Goal: Task Accomplishment & Management: Use online tool/utility

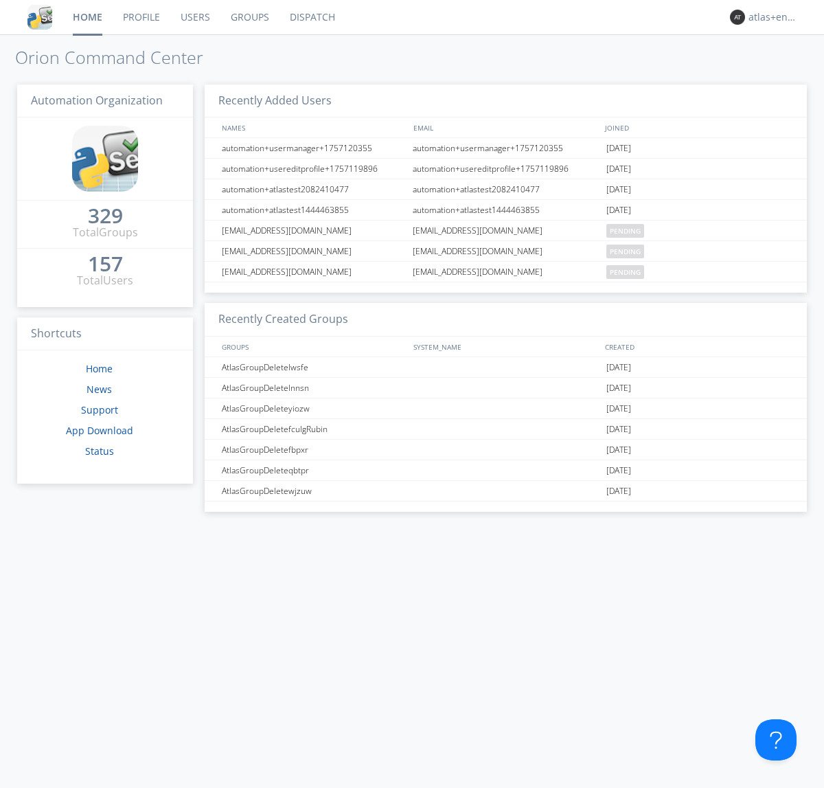
click at [311, 17] on link "Dispatch" at bounding box center [313, 17] width 66 height 34
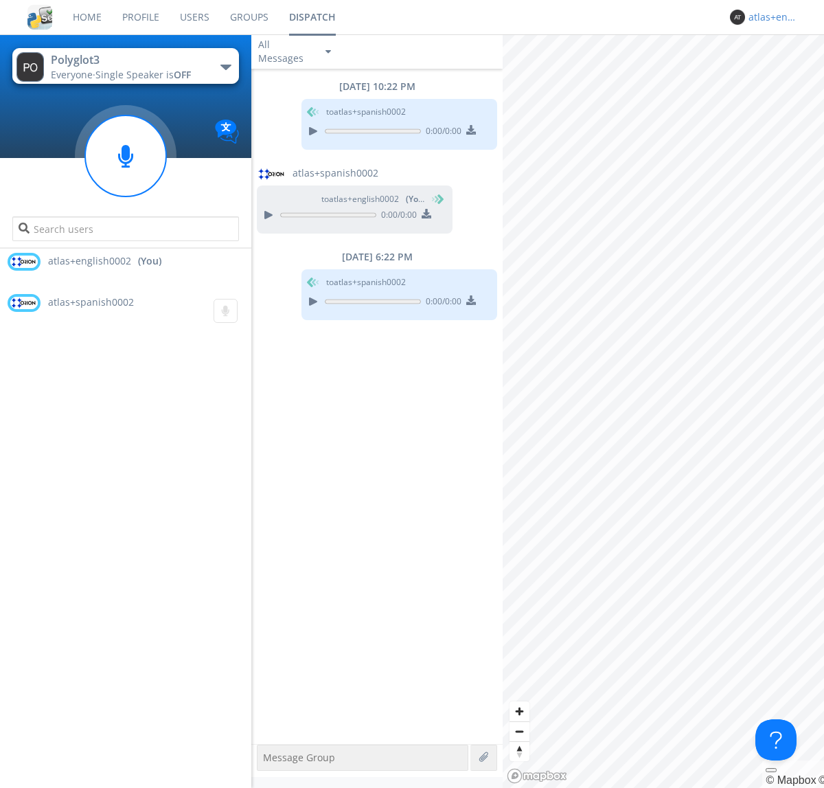
click at [771, 17] on div "atlas+english0002" at bounding box center [775, 17] width 52 height 14
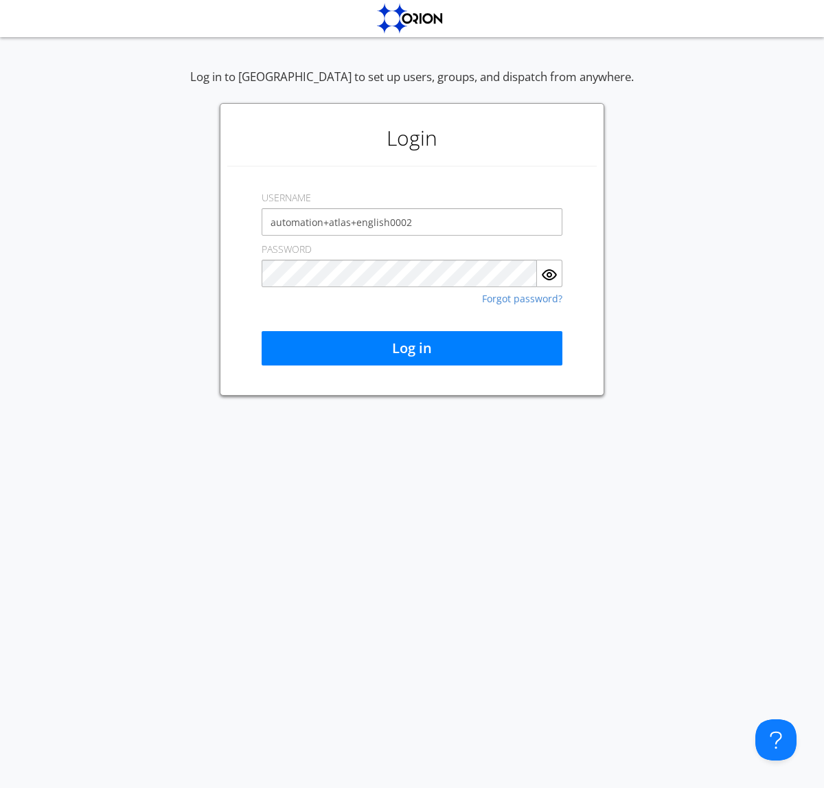
type input "automation+atlas+english0002"
click at [412, 348] on button "Log in" at bounding box center [412, 348] width 301 height 34
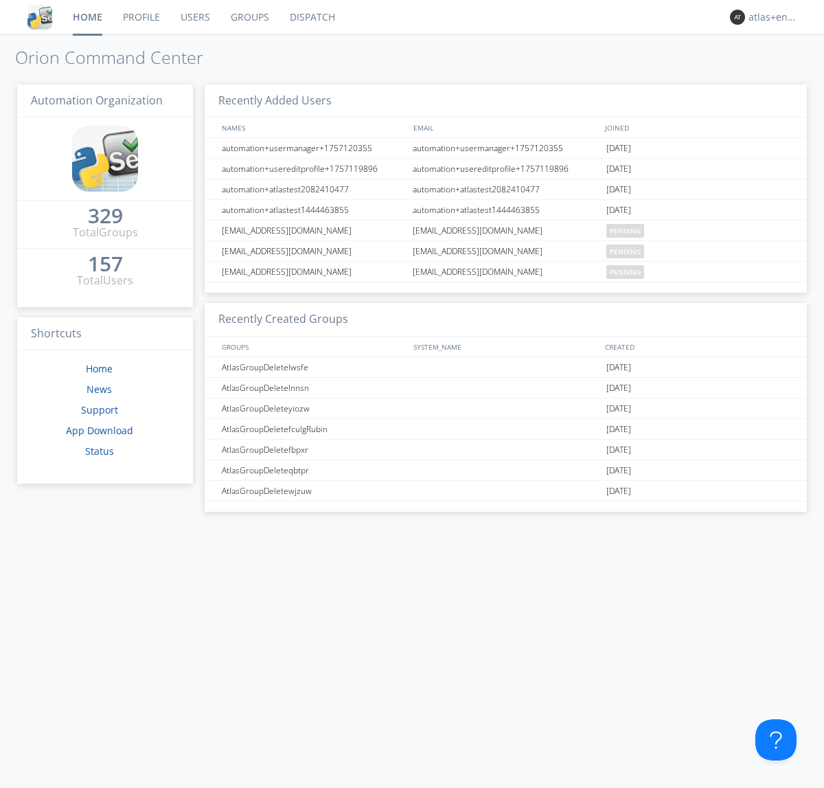
click at [311, 17] on link "Dispatch" at bounding box center [313, 17] width 66 height 34
